Goal: Information Seeking & Learning: Check status

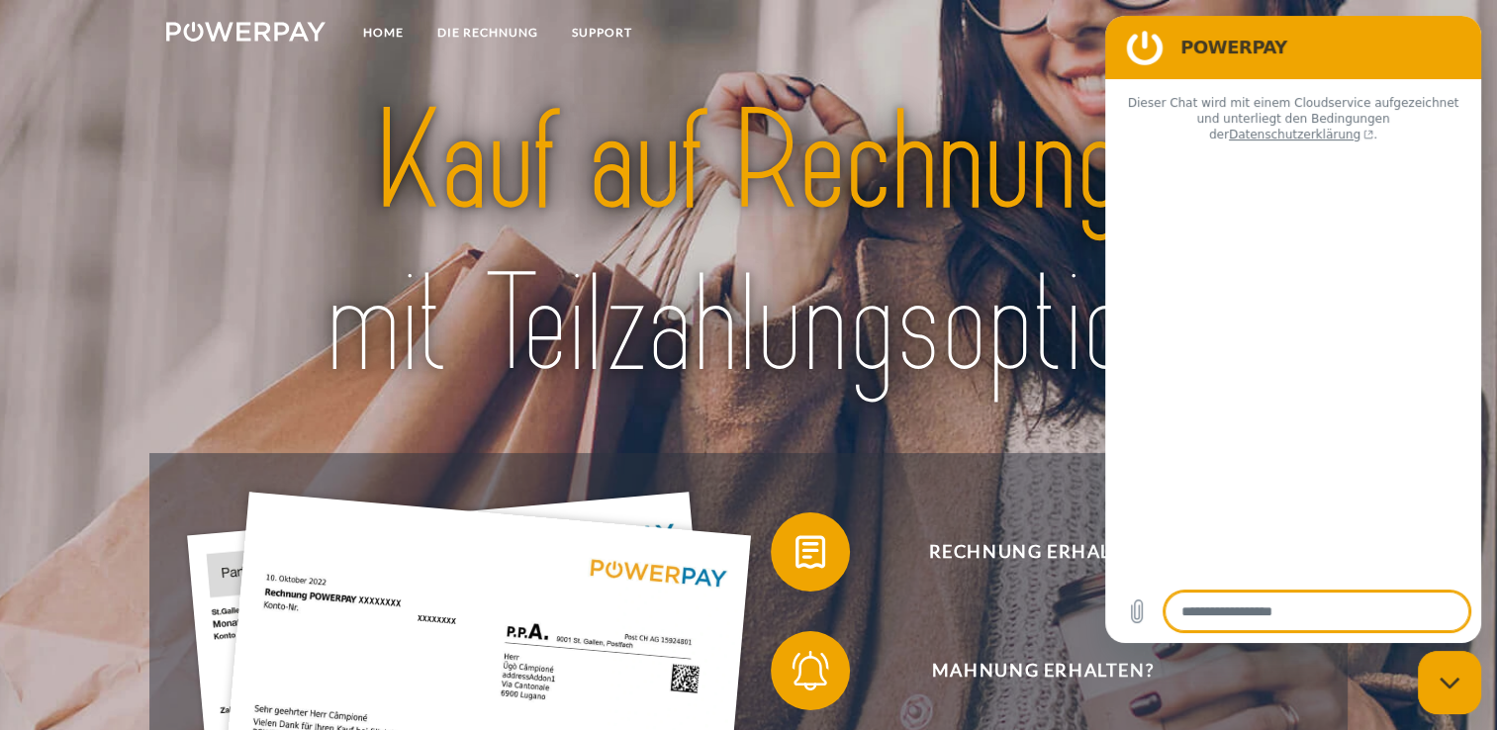
click at [1426, 681] on div "Messaging-Fenster schließen" at bounding box center [1449, 682] width 59 height 59
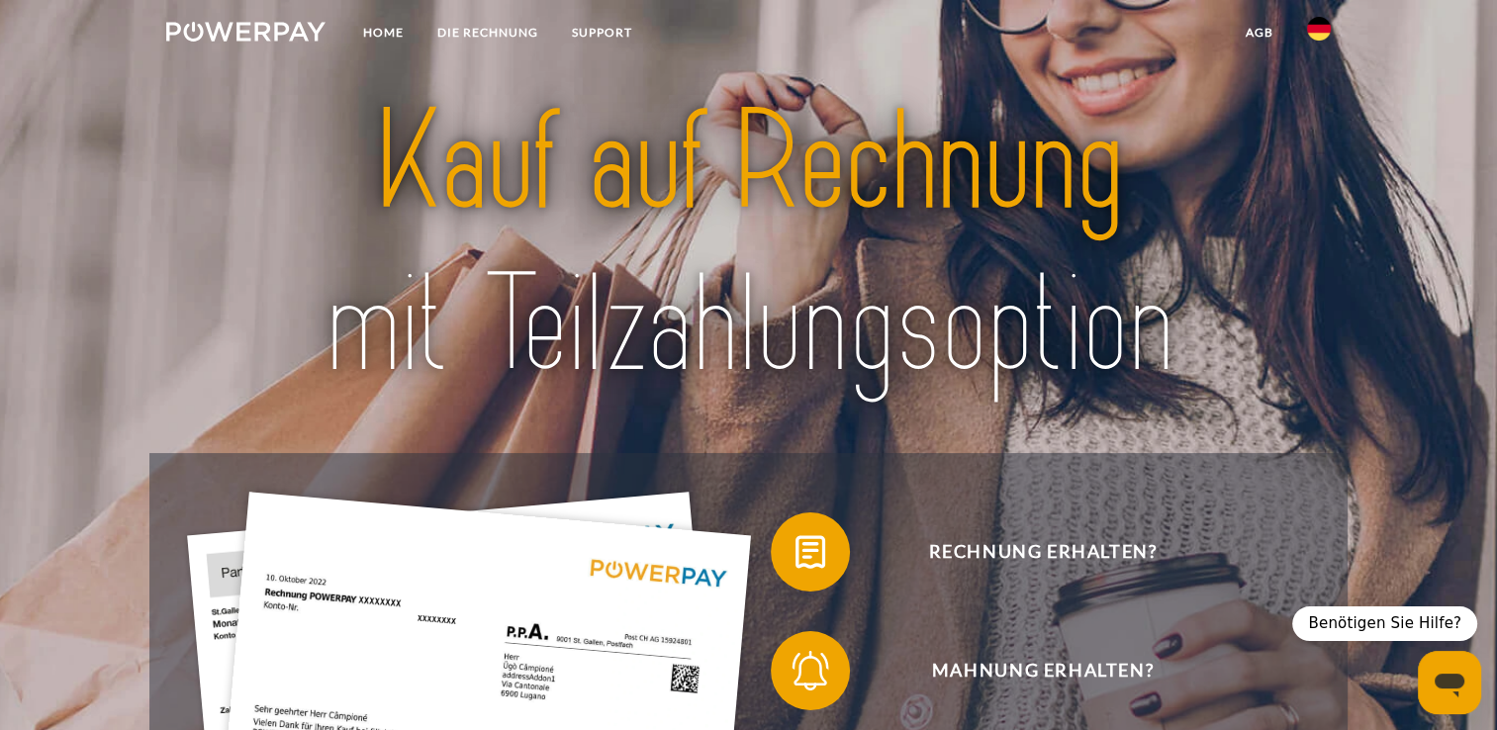
type textarea "*"
click at [1316, 30] on img at bounding box center [1319, 29] width 24 height 24
click at [1314, 91] on img at bounding box center [1319, 93] width 24 height 24
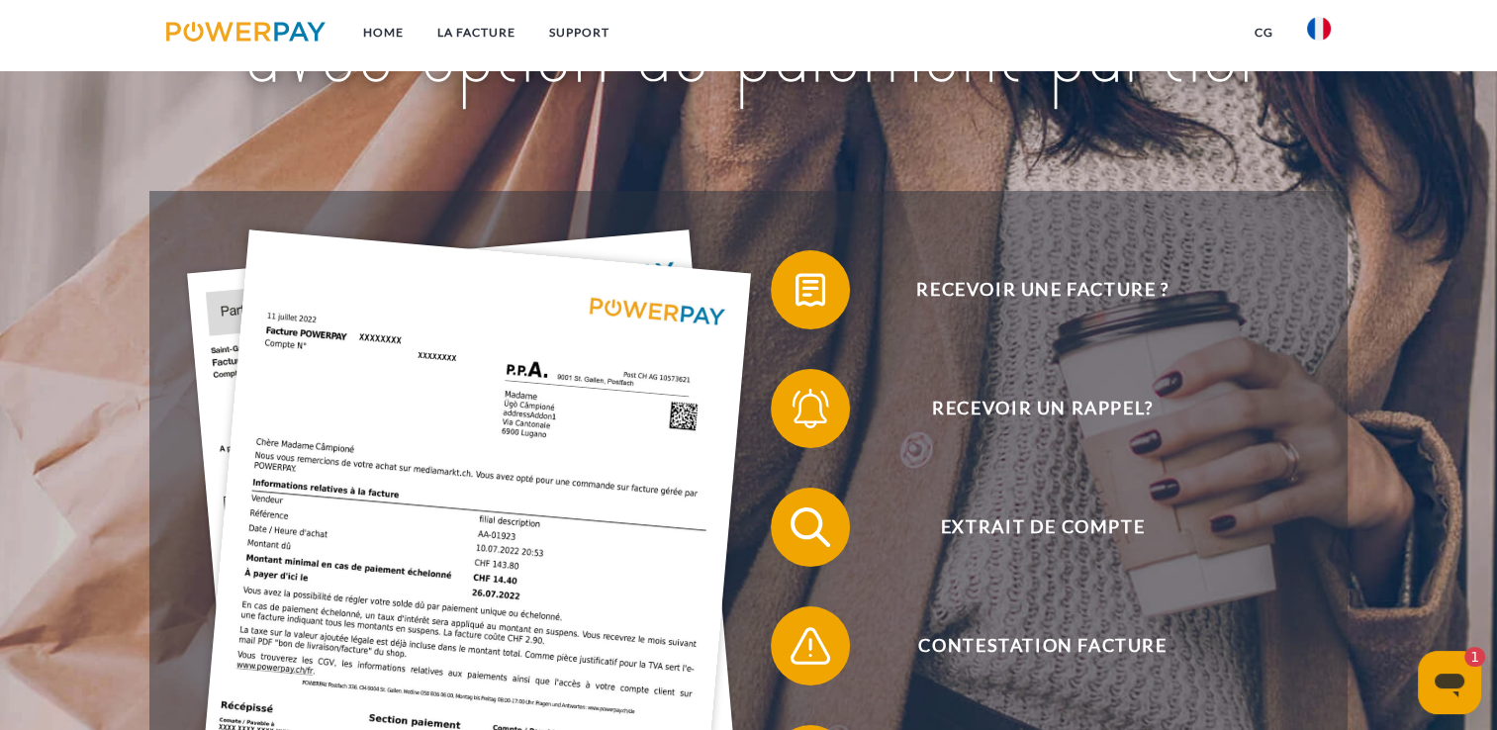
scroll to position [297, 0]
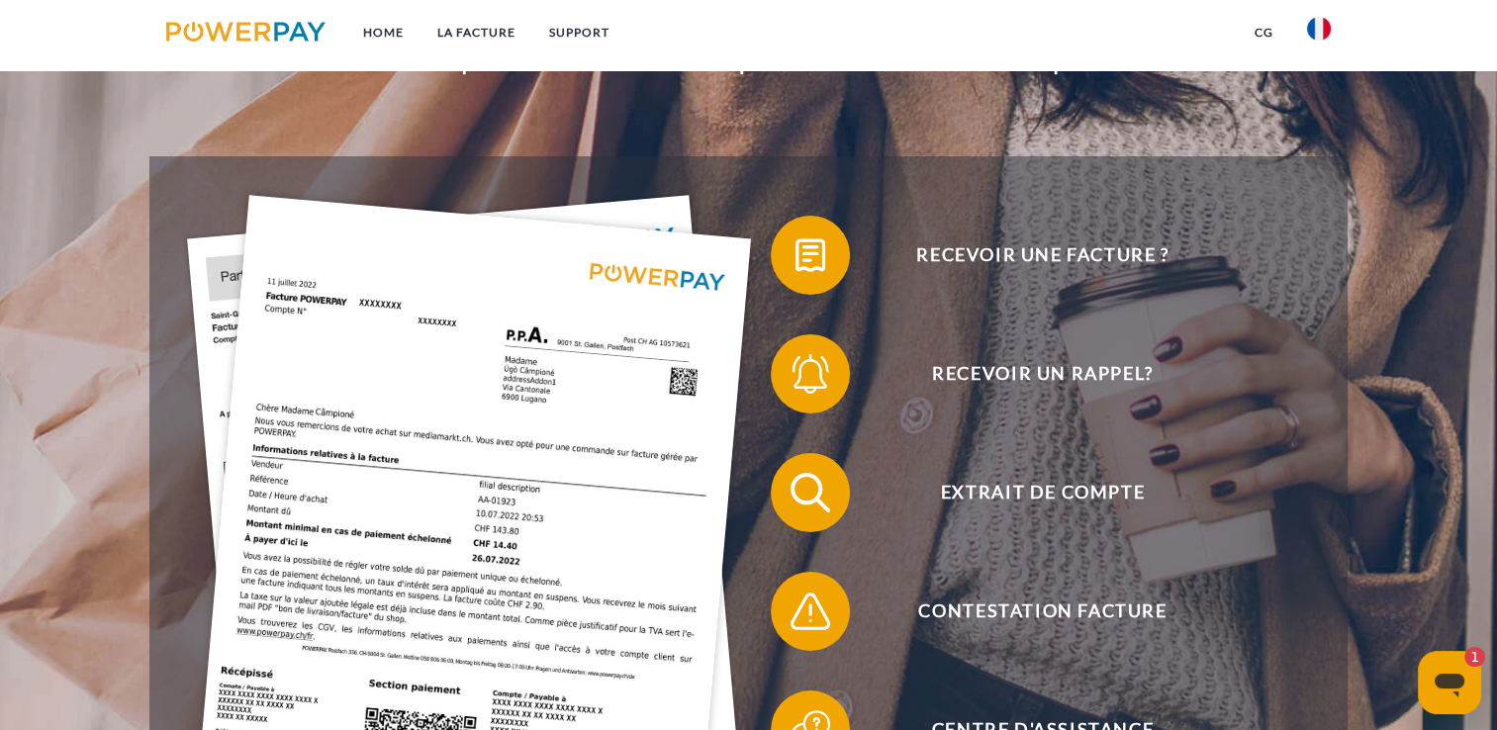
click at [1005, 368] on span "Recevoir un rappel?" at bounding box center [1042, 373] width 485 height 79
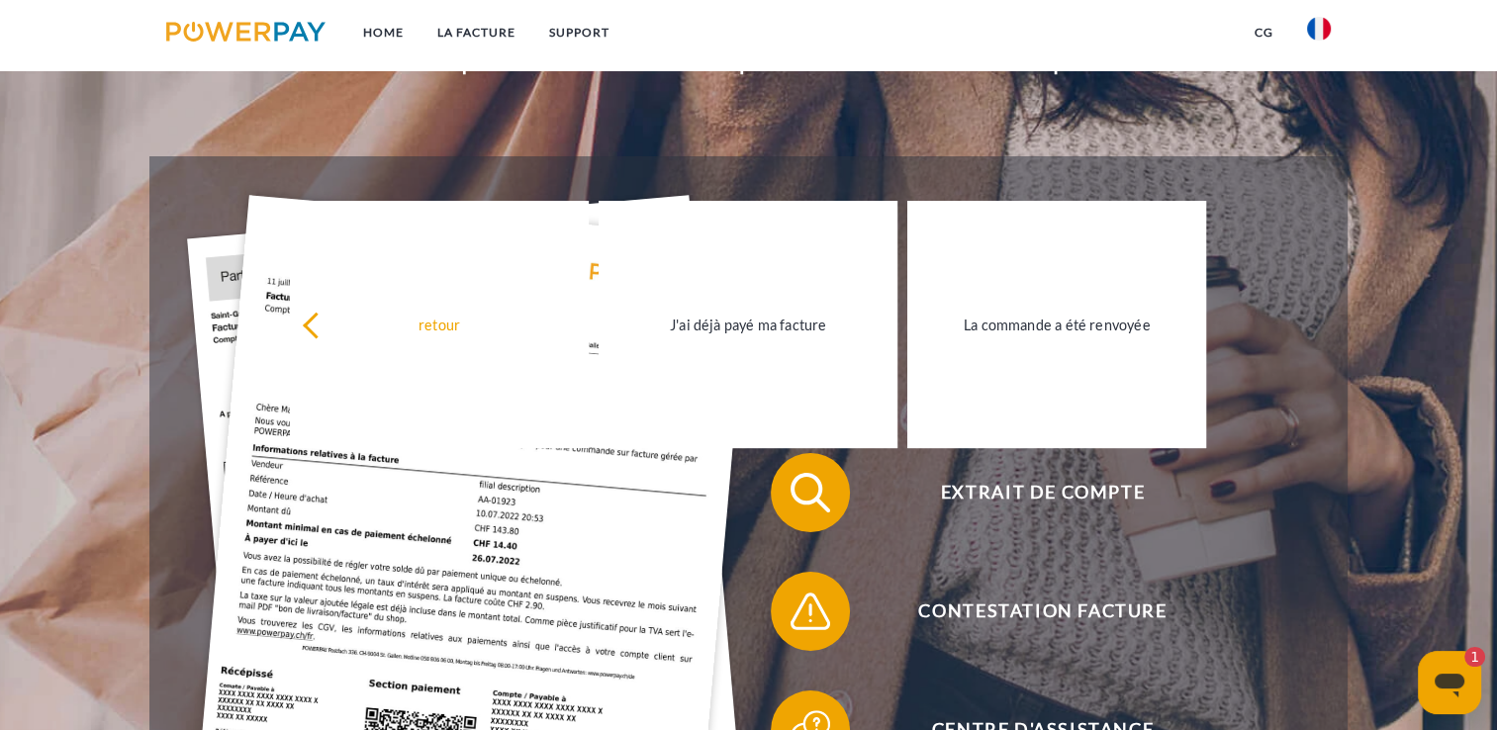
click at [742, 327] on div "J'ai déjà payé ma facture" at bounding box center [747, 324] width 275 height 27
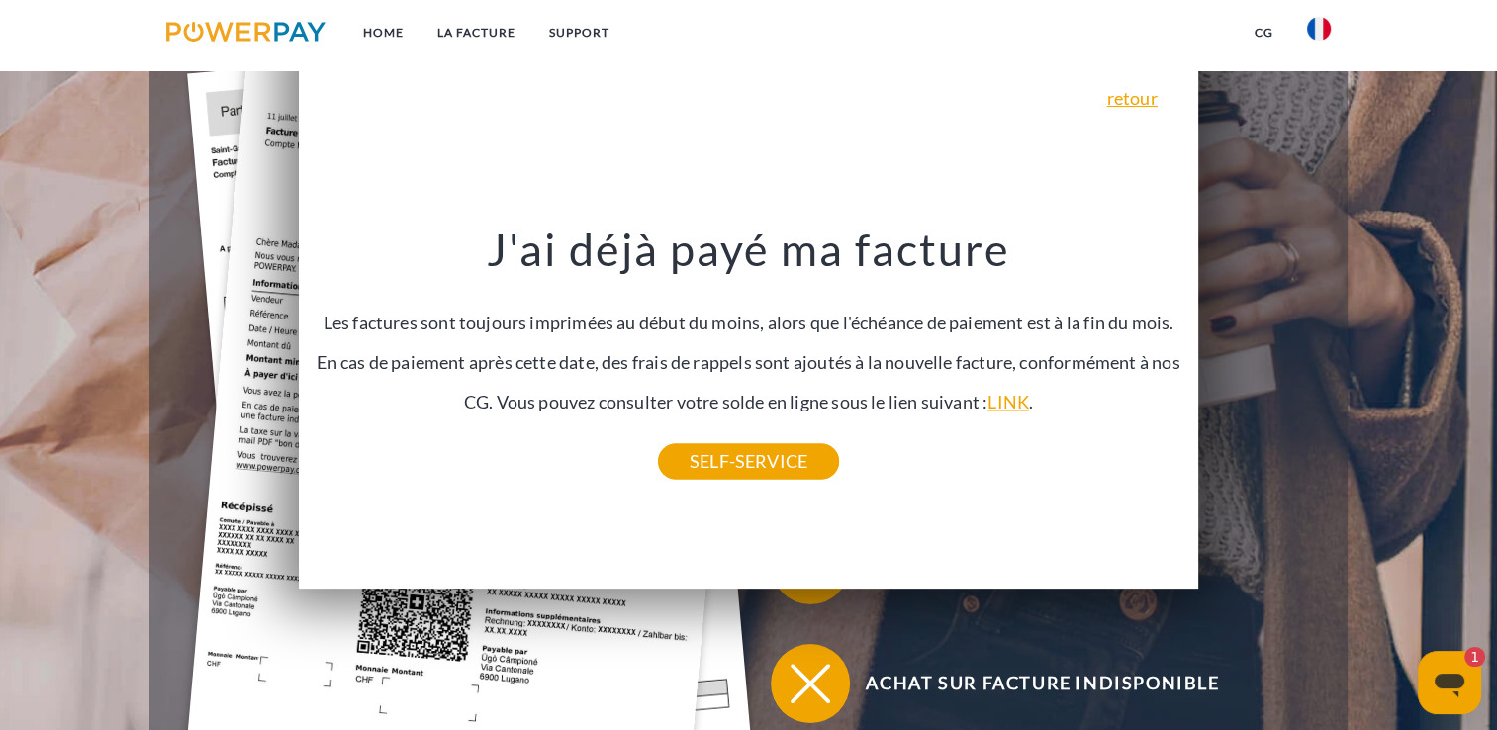
scroll to position [495, 0]
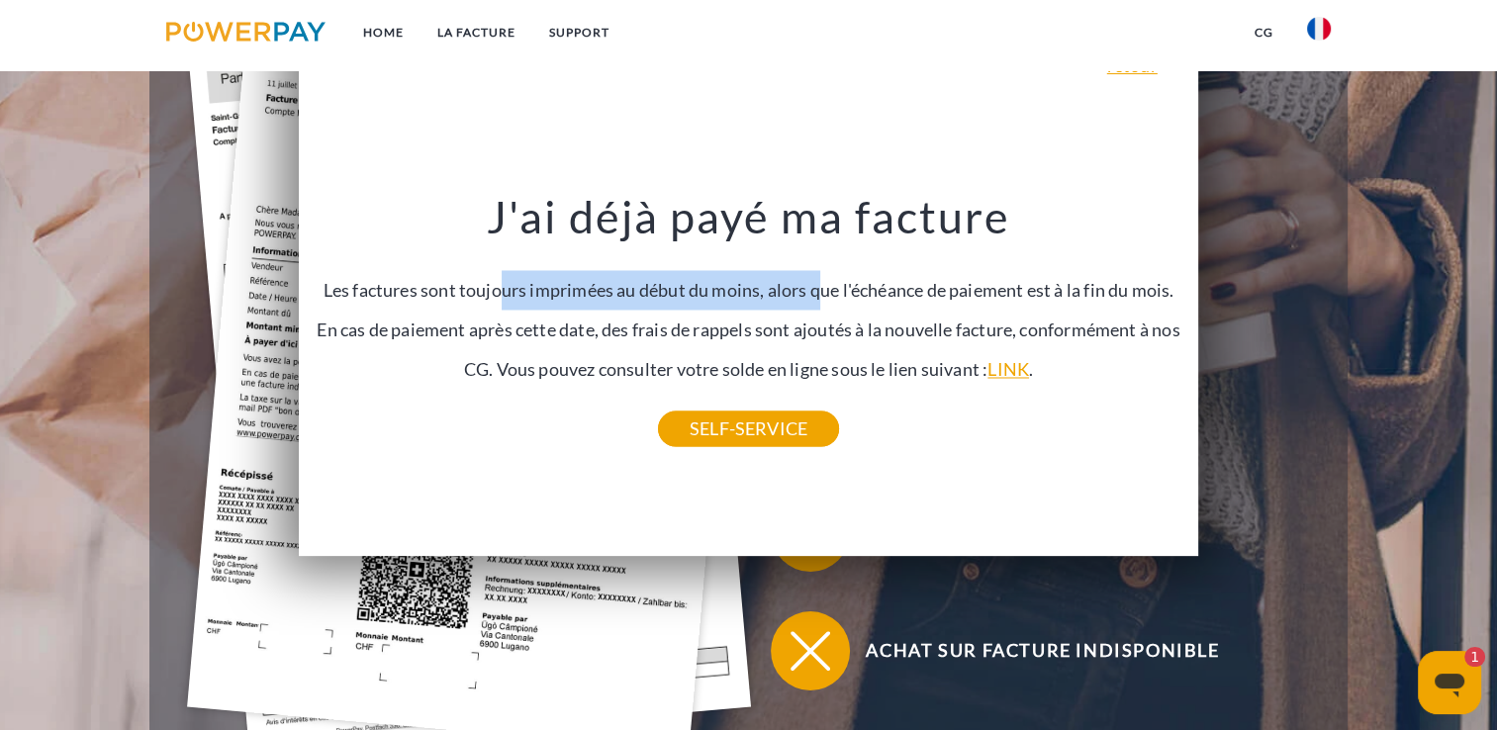
drag, startPoint x: 508, startPoint y: 298, endPoint x: 823, endPoint y: 297, distance: 314.6
click at [823, 297] on div "J'ai déjà payé ma facture Les factures sont toujours imprimées au début du moin…" at bounding box center [748, 309] width 871 height 238
click at [766, 437] on link "SELF-SERVICE" at bounding box center [748, 429] width 181 height 36
